Goal: Task Accomplishment & Management: Complete application form

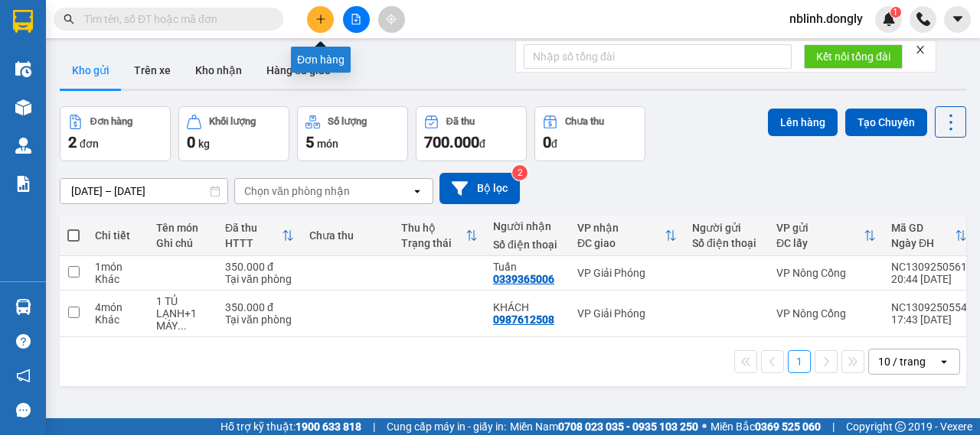
click at [316, 16] on icon "plus" at bounding box center [320, 19] width 11 height 11
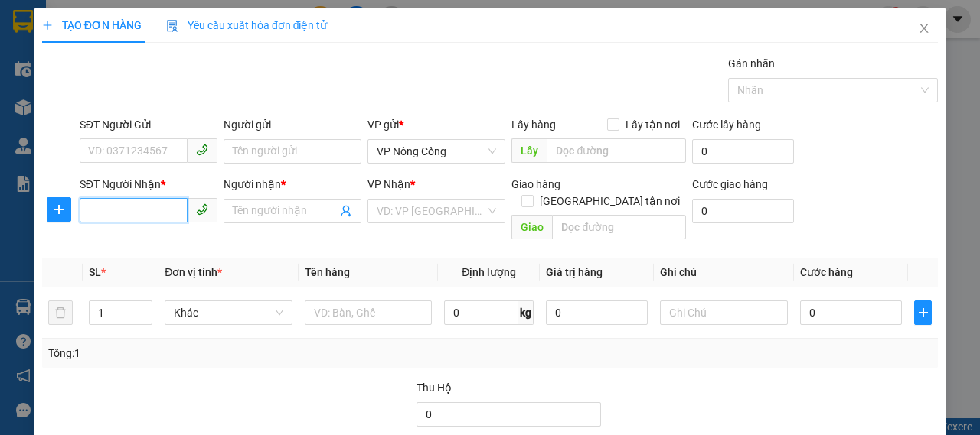
click at [92, 210] on input "SĐT Người Nhận *" at bounding box center [134, 210] width 108 height 24
type input "0383015796"
click at [167, 241] on div "0383015796 - HOÀNG" at bounding box center [147, 241] width 118 height 17
type input "HOÀNG"
drag, startPoint x: 160, startPoint y: 210, endPoint x: 57, endPoint y: 208, distance: 103.3
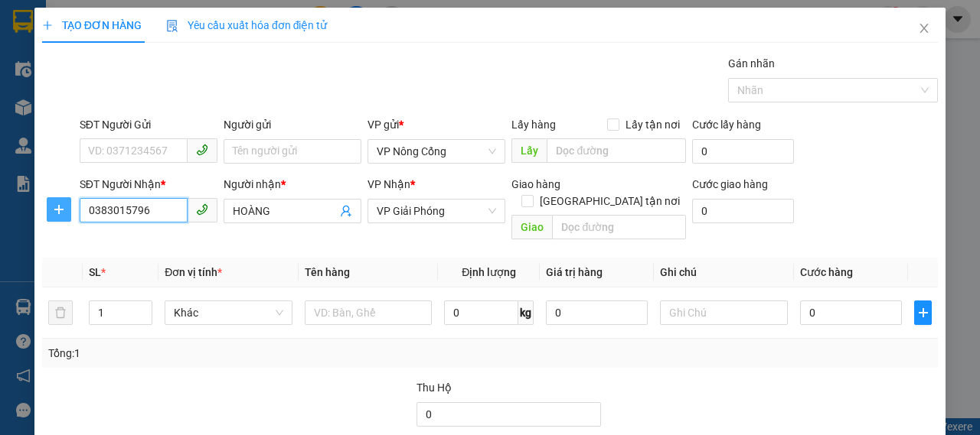
click at [57, 208] on div "SĐT Người Nhận * 0383015796 Người nhận * HOÀNG VP Nhận * VP Giải Phóng Giao hàn…" at bounding box center [490, 211] width 898 height 70
type input "0358536215"
click at [185, 244] on div "0358536215 - DŨNG" at bounding box center [147, 241] width 118 height 17
type input "DŨNG"
type input "0358536215"
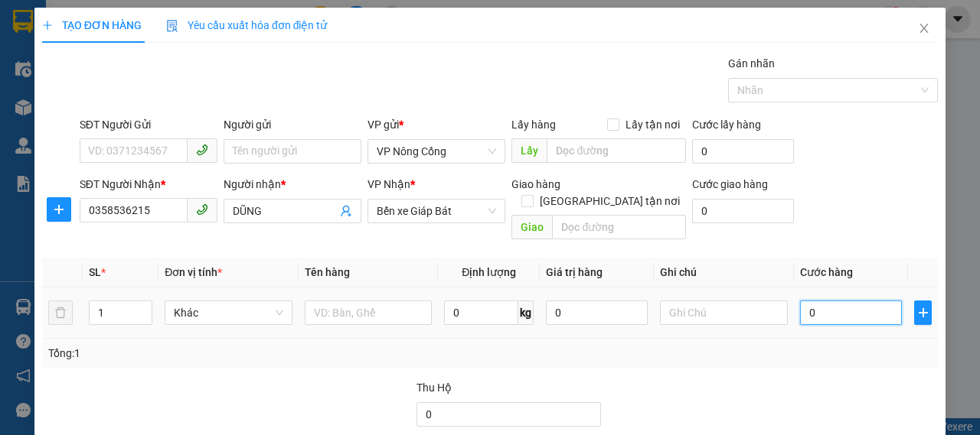
click at [834, 302] on input "0" at bounding box center [851, 313] width 102 height 24
type input "1"
type input "10"
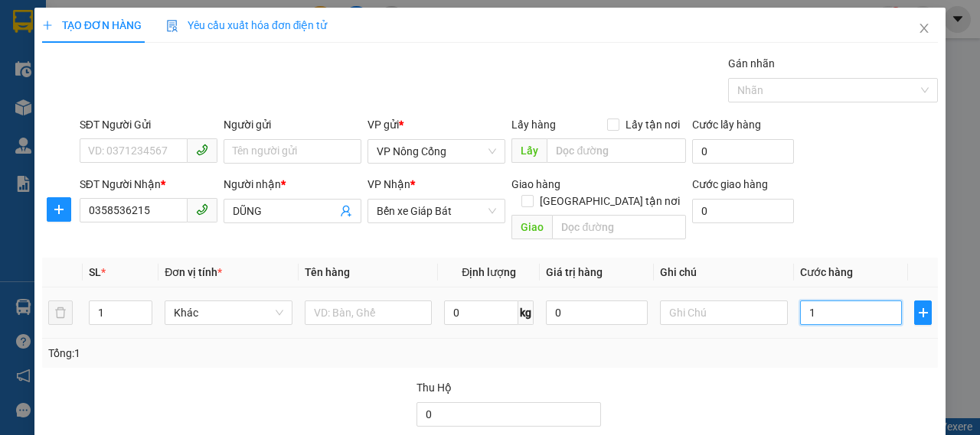
type input "10"
type input "100"
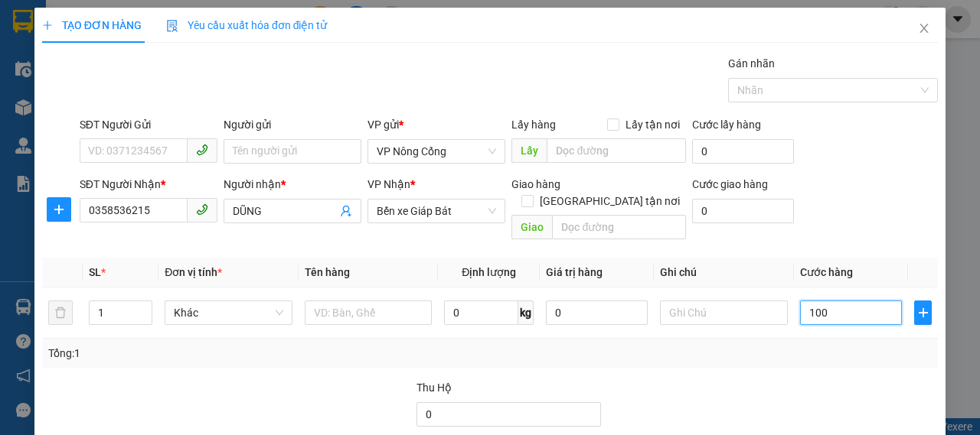
scroll to position [77, 0]
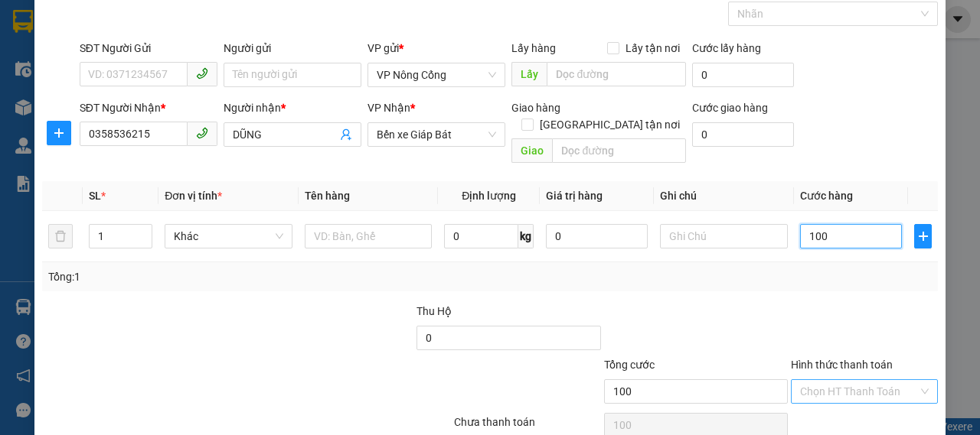
click at [915, 380] on div "Chọn HT Thanh Toán" at bounding box center [864, 392] width 147 height 24
type input "100.000"
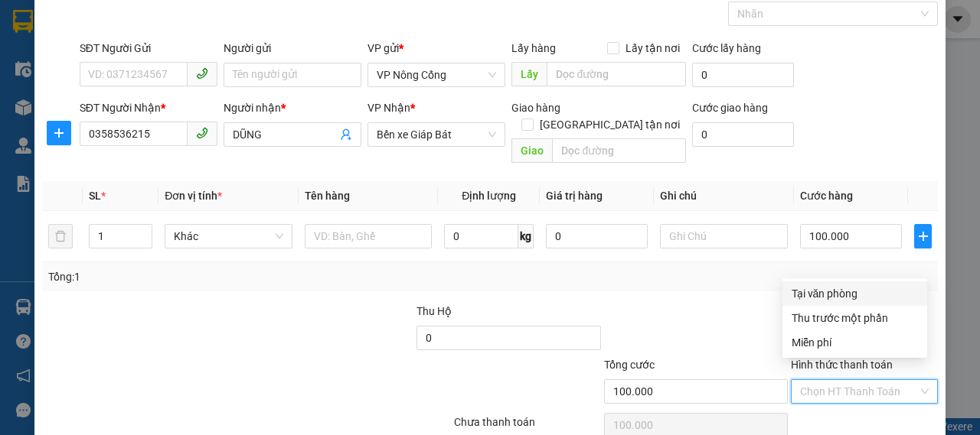
click at [843, 293] on div "Tại văn phòng" at bounding box center [854, 293] width 126 height 17
type input "0"
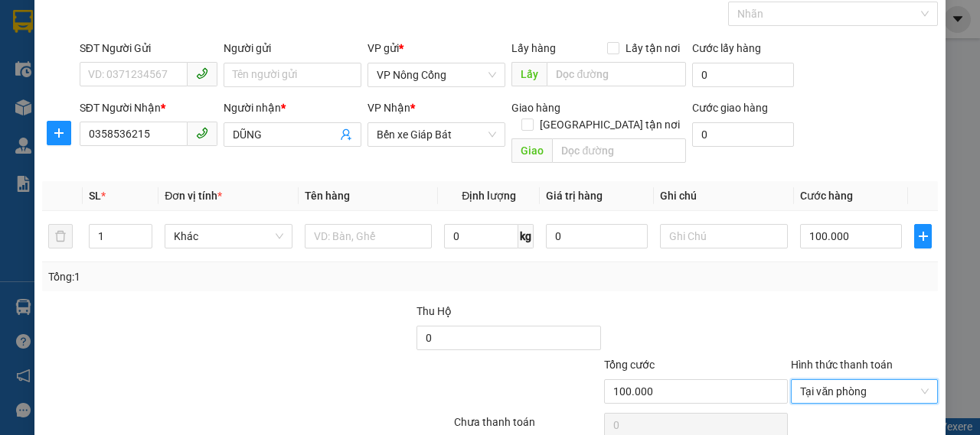
scroll to position [129, 0]
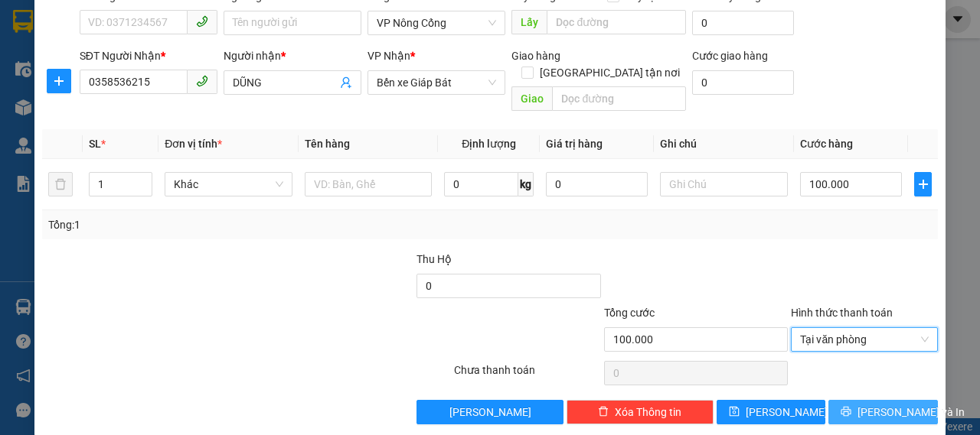
click at [836, 400] on button "[PERSON_NAME] và In" at bounding box center [882, 412] width 109 height 24
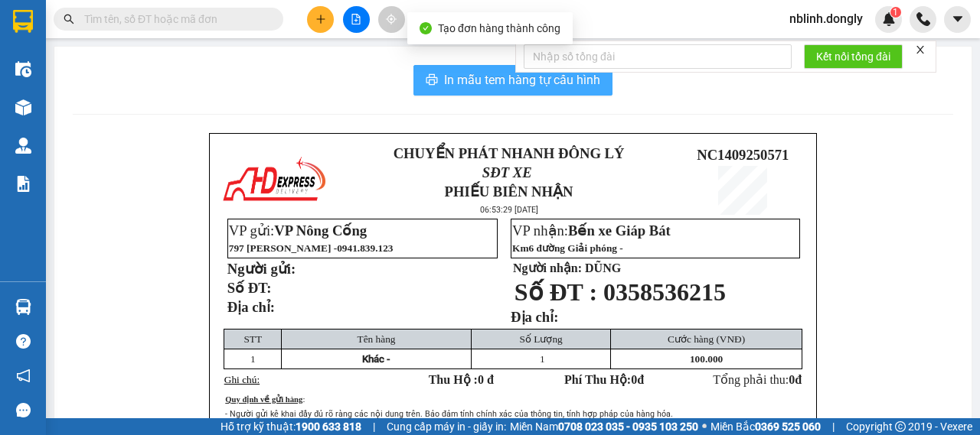
click at [485, 78] on span "In mẫu tem hàng tự cấu hình" at bounding box center [522, 79] width 156 height 19
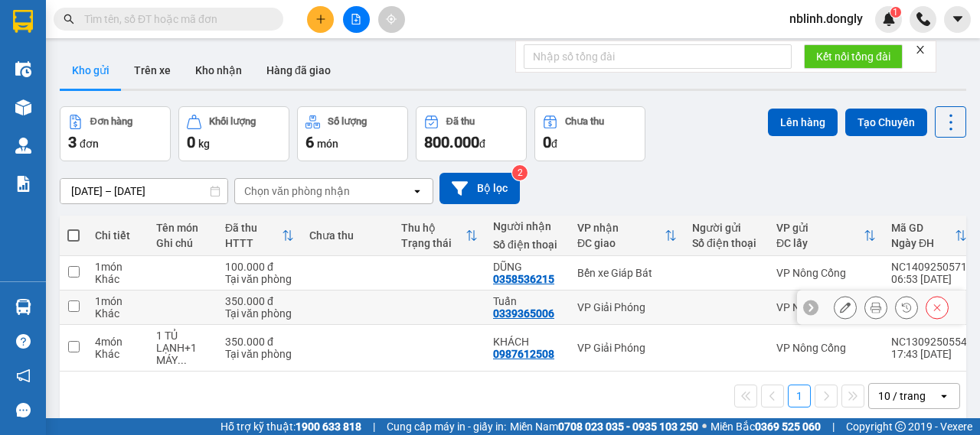
click at [74, 305] on input "checkbox" at bounding box center [73, 306] width 11 height 11
checkbox input "true"
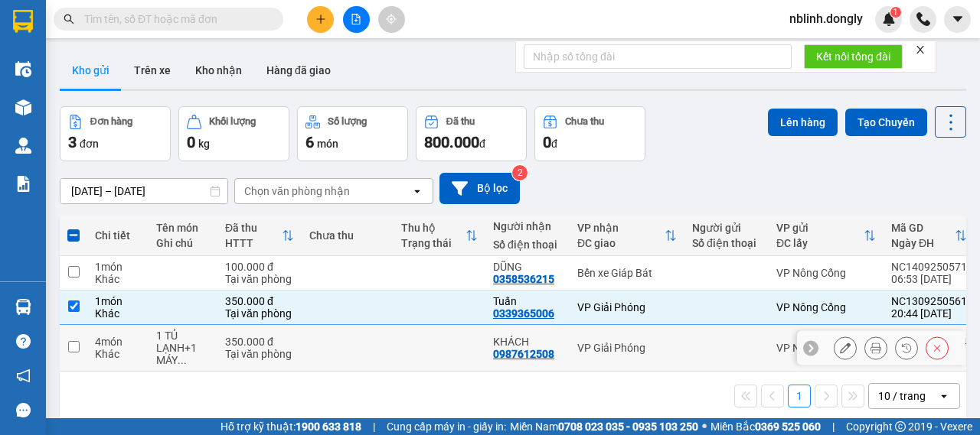
click at [75, 342] on input "checkbox" at bounding box center [73, 346] width 11 height 11
checkbox input "true"
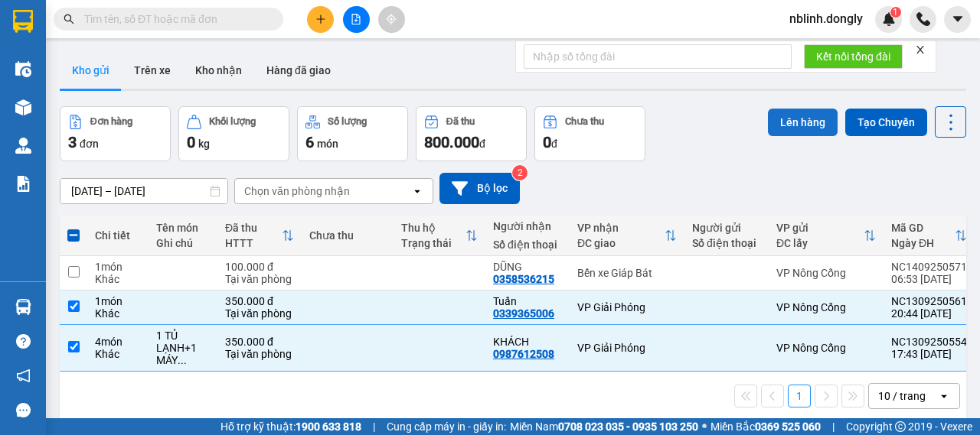
click at [791, 120] on button "Lên hàng" at bounding box center [803, 123] width 70 height 28
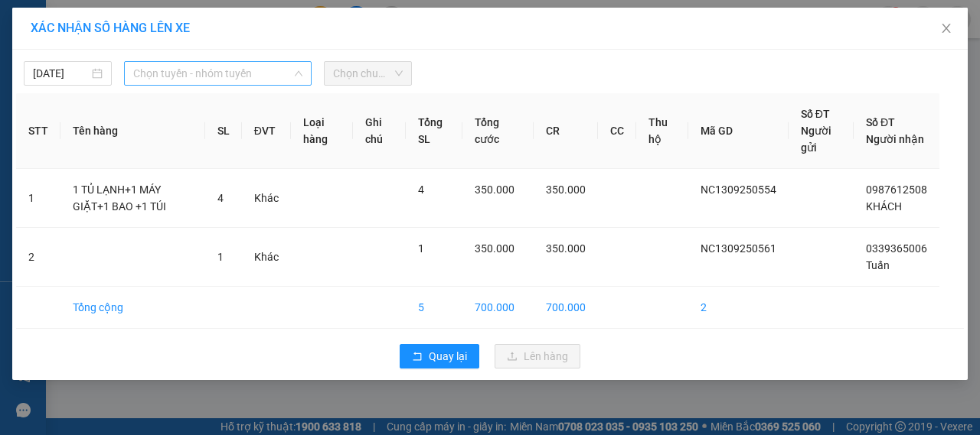
click at [199, 82] on span "Chọn tuyến - nhóm tuyến" at bounding box center [217, 73] width 169 height 23
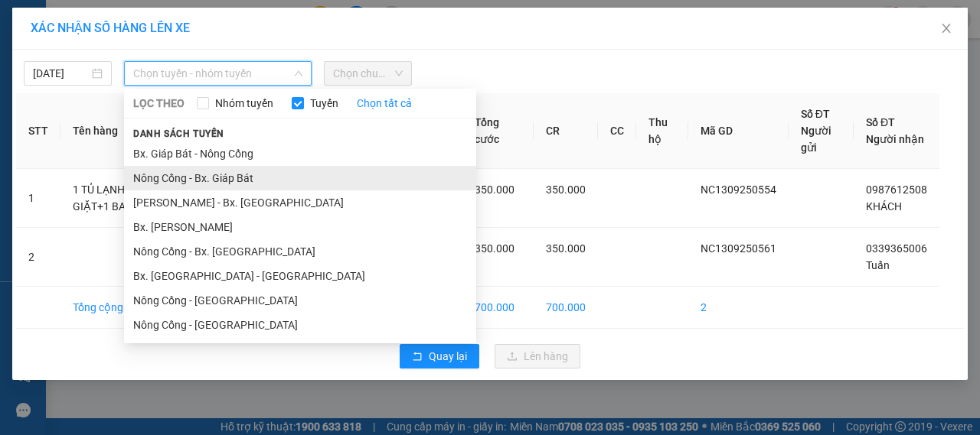
click at [207, 180] on li "Nông Cống - Bx. Giáp Bát" at bounding box center [300, 178] width 352 height 24
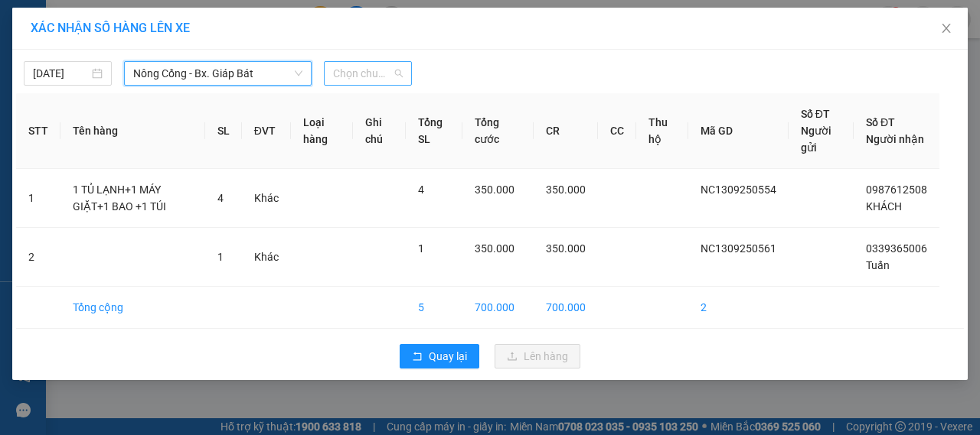
click at [380, 80] on span "Chọn chuyến" at bounding box center [368, 73] width 70 height 23
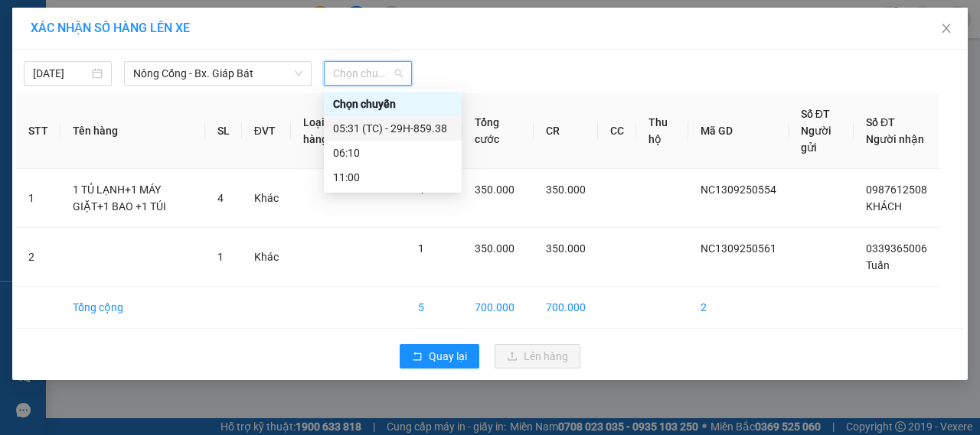
click at [393, 125] on div "05:31 (TC) - 29H-859.38" at bounding box center [392, 128] width 119 height 17
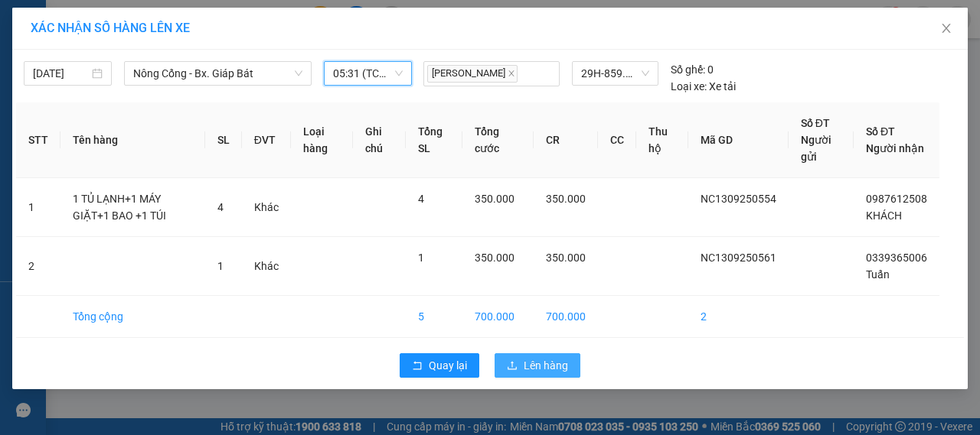
click at [521, 358] on button "Lên hàng" at bounding box center [537, 366] width 86 height 24
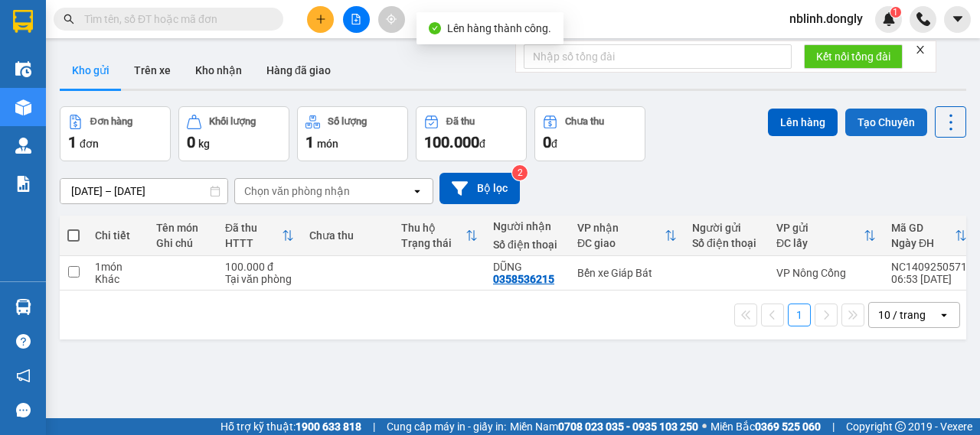
click at [866, 114] on button "Tạo Chuyến" at bounding box center [886, 123] width 82 height 28
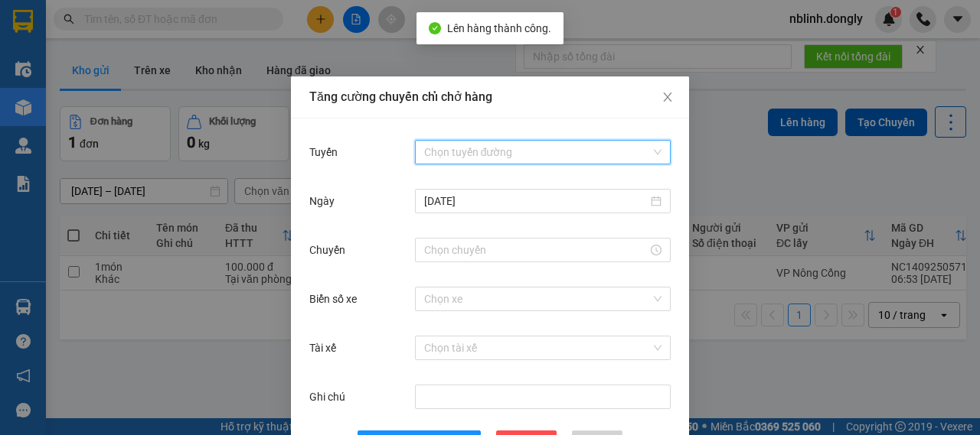
click at [472, 154] on input "Tuyến" at bounding box center [537, 152] width 227 height 23
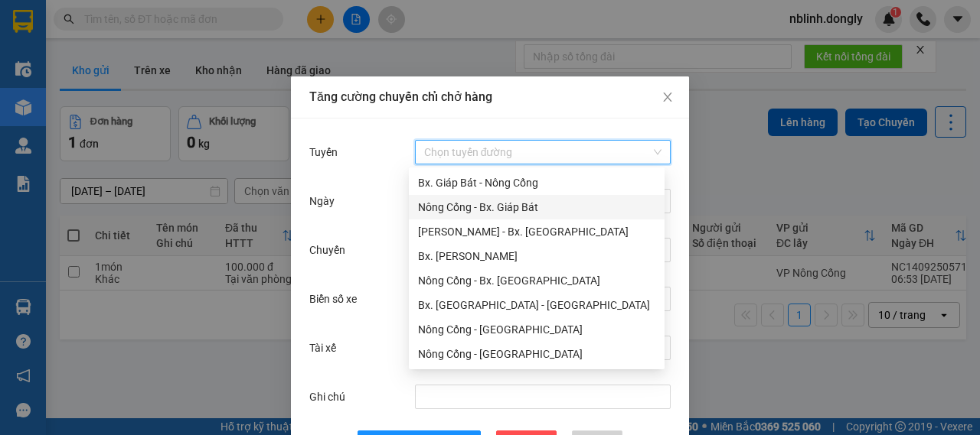
click at [455, 204] on div "Nông Cống - Bx. Giáp Bát" at bounding box center [536, 207] width 237 height 17
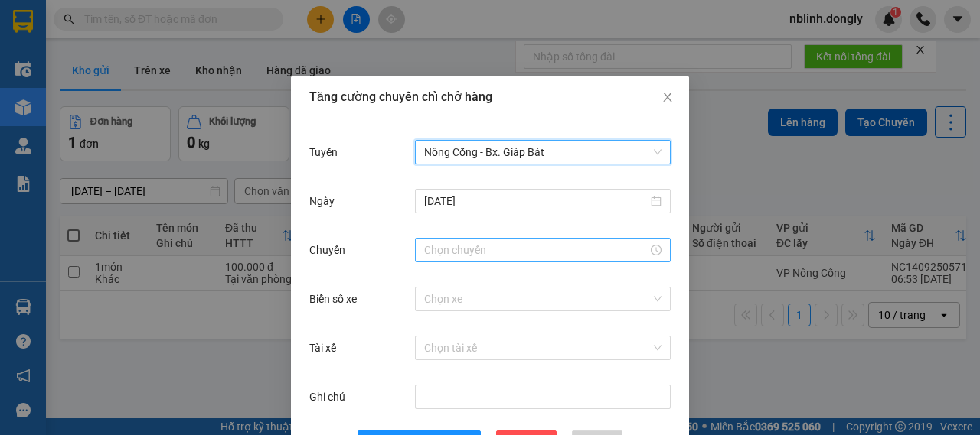
click at [457, 253] on input "Chuyến" at bounding box center [535, 250] width 223 height 17
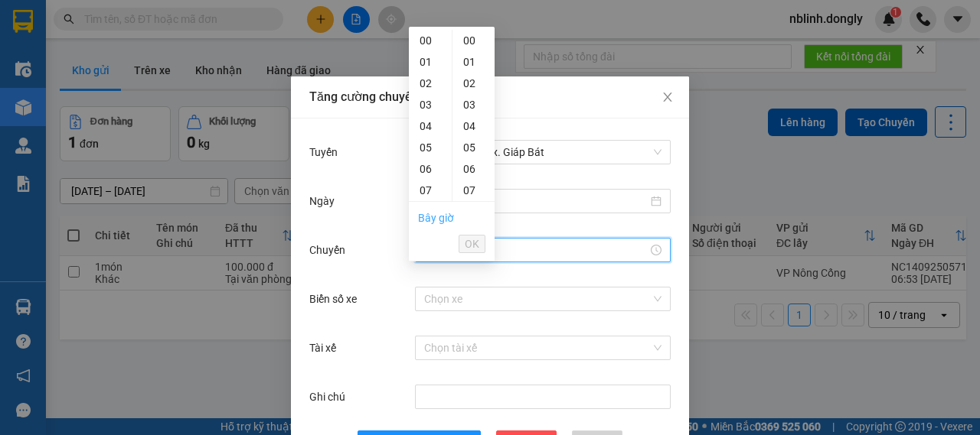
click at [430, 220] on link "Bây giờ" at bounding box center [436, 218] width 36 height 12
click at [475, 236] on span "OK" at bounding box center [472, 244] width 15 height 17
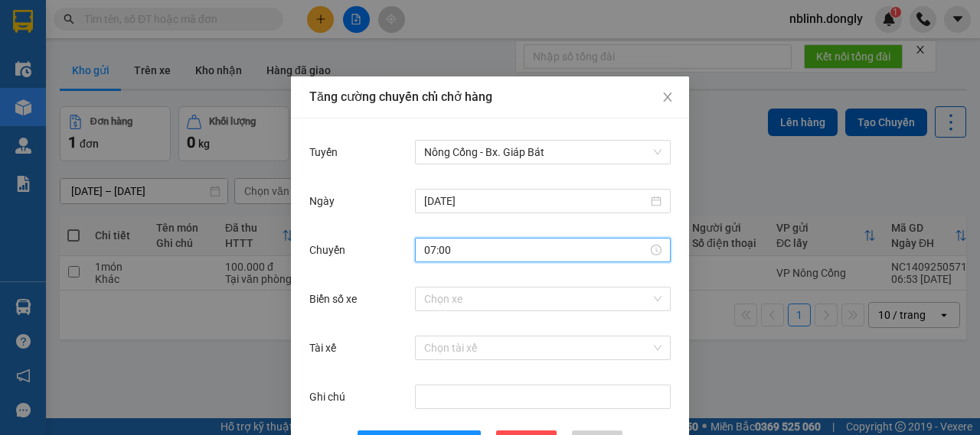
type input "07:00"
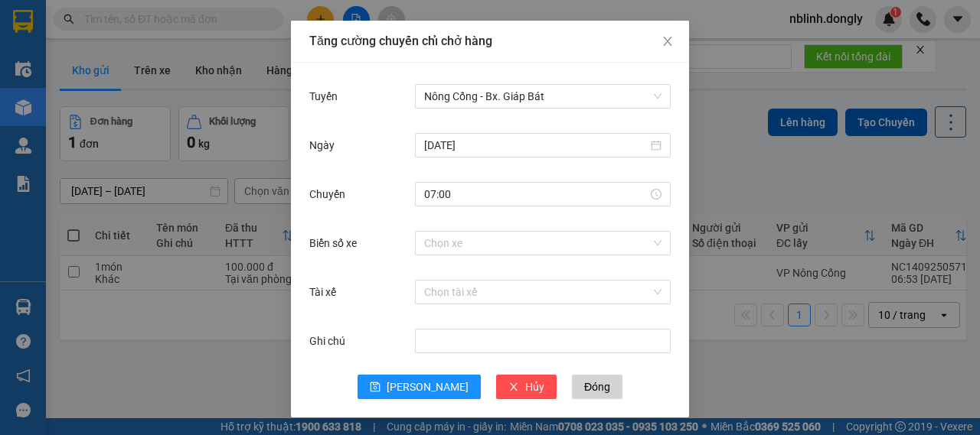
click at [539, 228] on div "Chọn xe" at bounding box center [543, 243] width 256 height 31
click at [479, 249] on input "Biển số xe" at bounding box center [537, 243] width 227 height 23
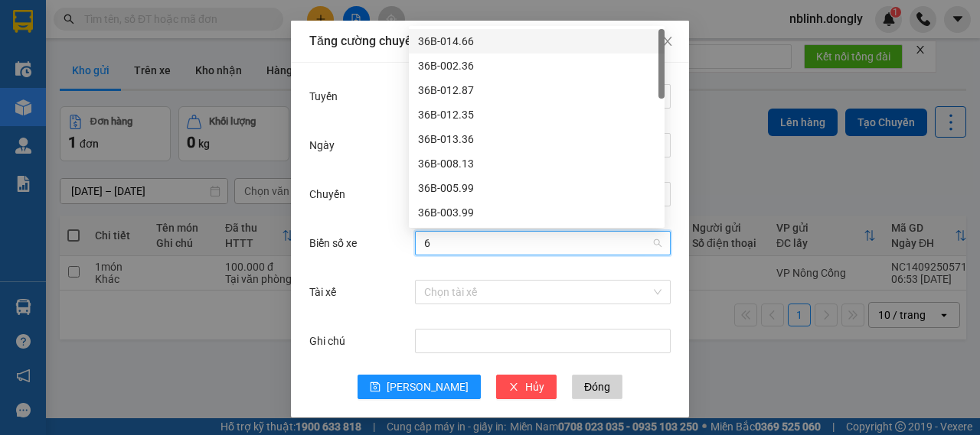
type input "67"
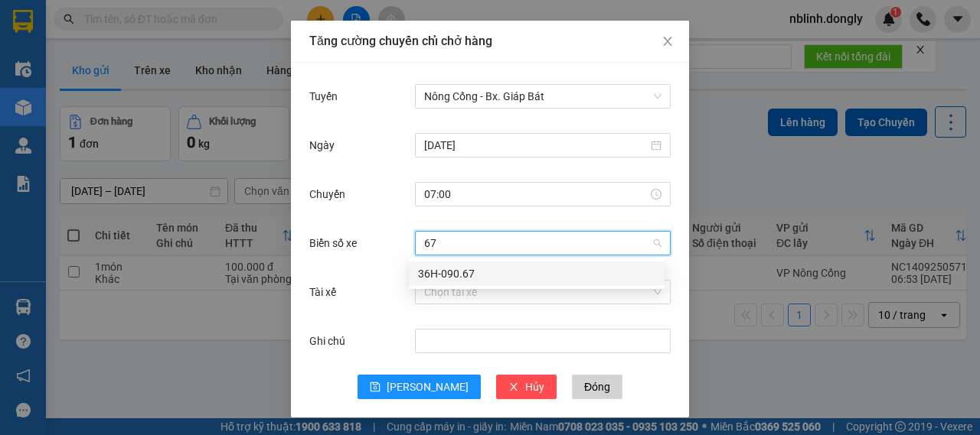
click at [488, 272] on div "36H-090.67" at bounding box center [536, 274] width 237 height 17
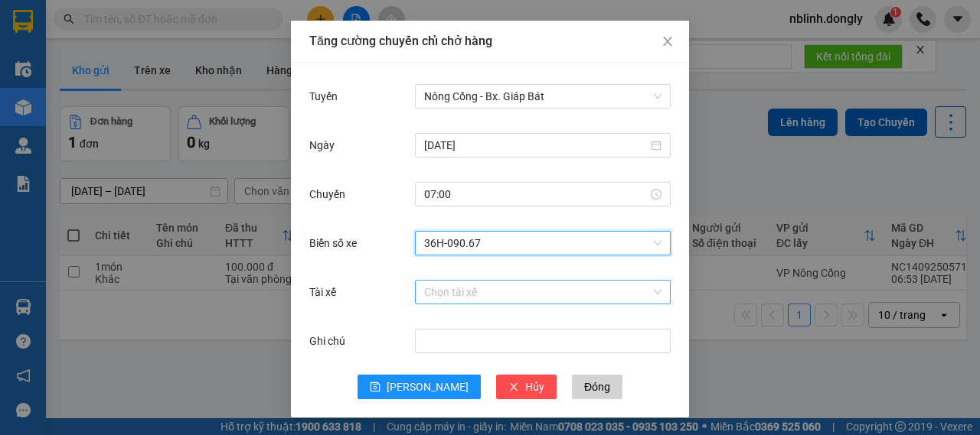
click at [478, 285] on input "Tài xế" at bounding box center [537, 292] width 227 height 23
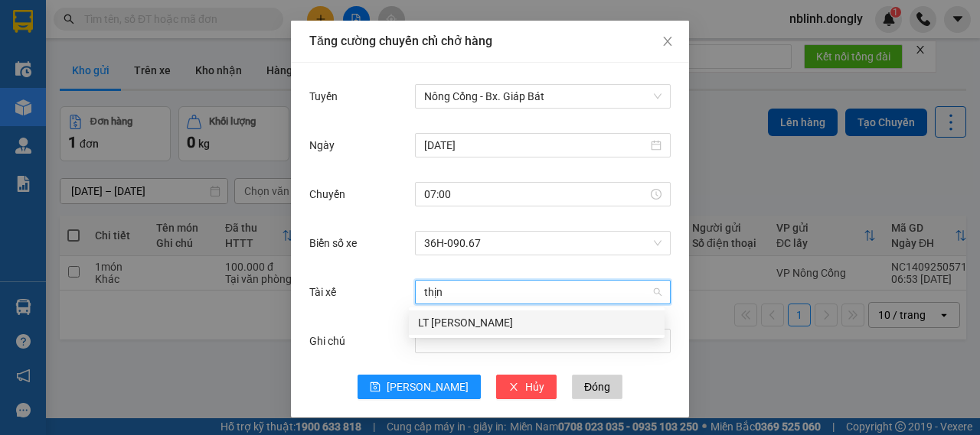
type input "thịnh"
click at [464, 324] on div "LT [PERSON_NAME]" at bounding box center [536, 323] width 237 height 17
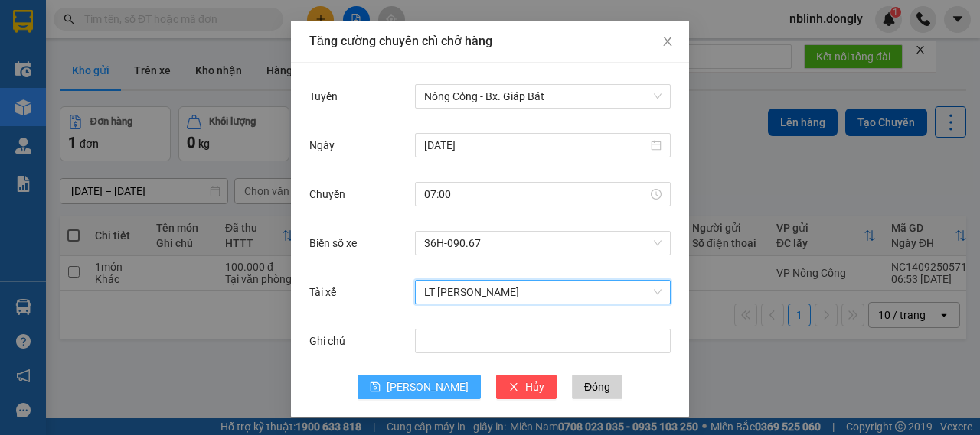
click at [415, 379] on span "[PERSON_NAME]" at bounding box center [427, 387] width 82 height 17
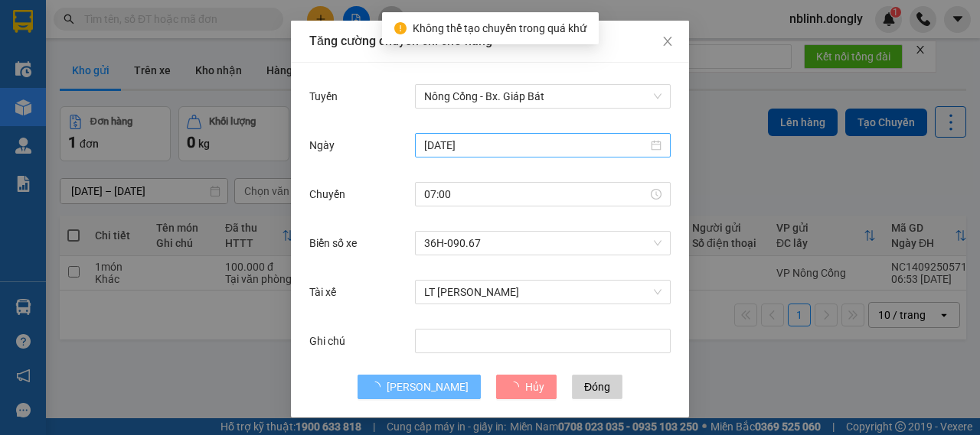
click at [478, 139] on input "[DATE]" at bounding box center [535, 145] width 223 height 17
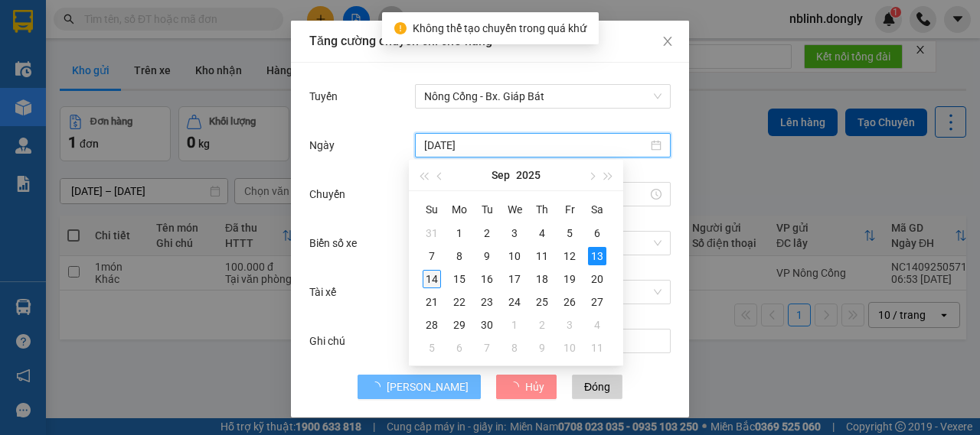
type input "[DATE]"
click at [430, 278] on div "14" at bounding box center [431, 279] width 18 height 18
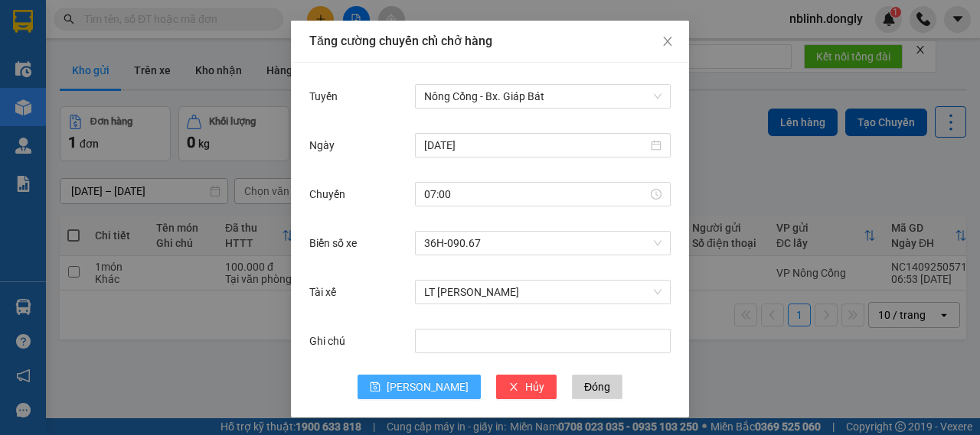
click at [416, 382] on span "[PERSON_NAME]" at bounding box center [427, 387] width 82 height 17
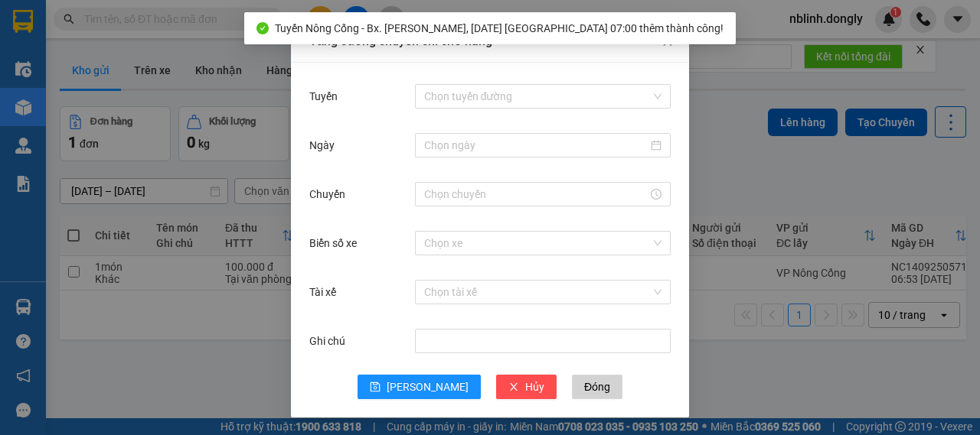
click at [217, 362] on div "Tăng cường chuyến chỉ chở hàng Tuyến Chọn tuyến đường Ngày Chuyến Biển số xe Ch…" at bounding box center [490, 217] width 980 height 435
